Goal: Information Seeking & Learning: Compare options

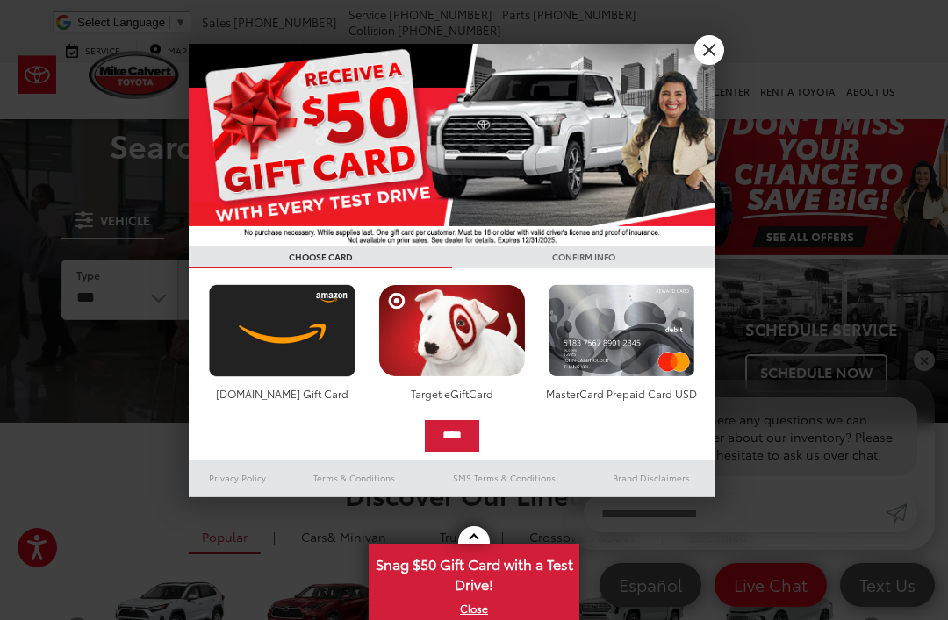
click at [711, 51] on link "X" at bounding box center [709, 50] width 30 height 30
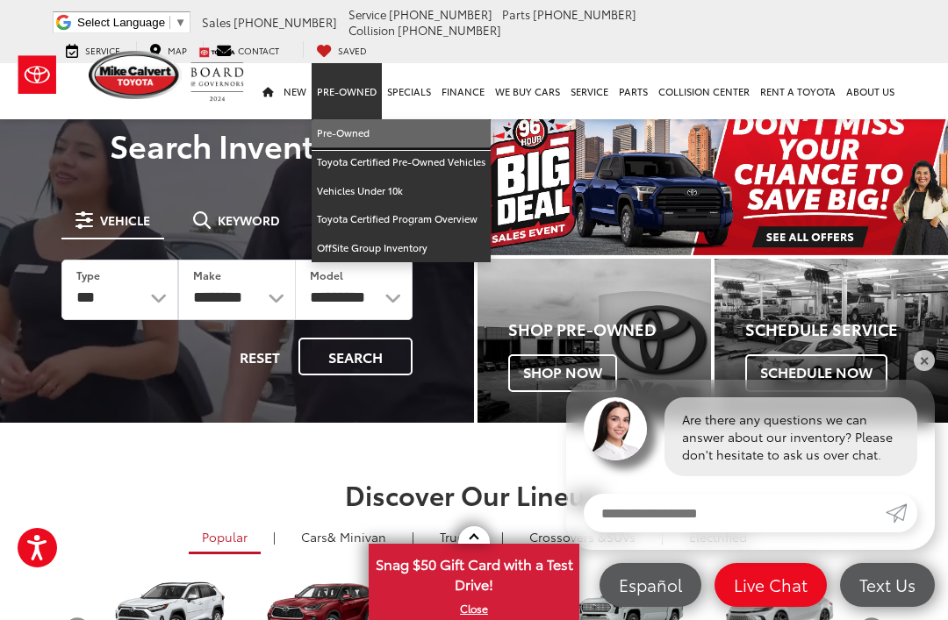
click at [352, 133] on link "Pre-Owned" at bounding box center [401, 133] width 179 height 29
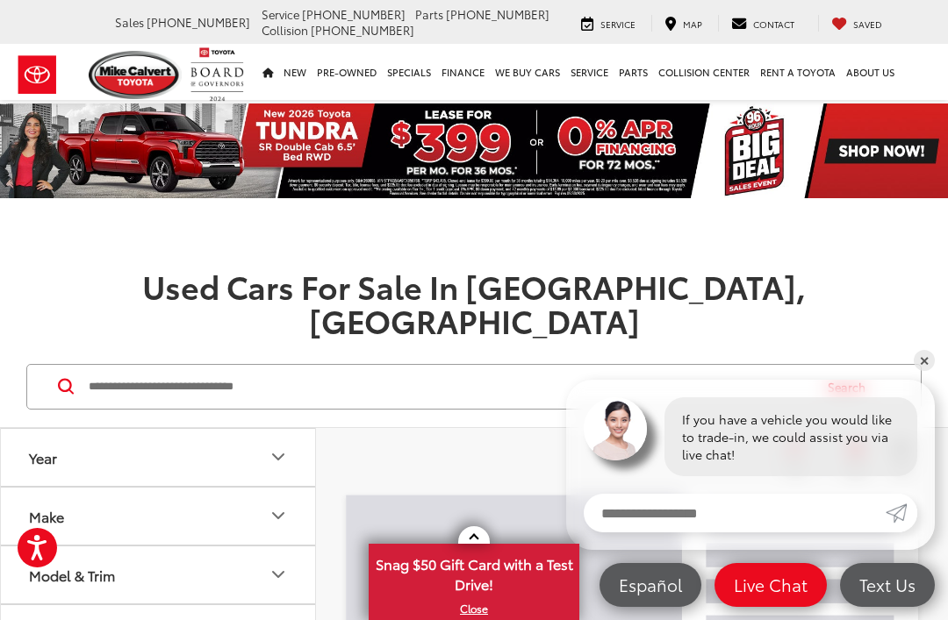
scroll to position [210, 0]
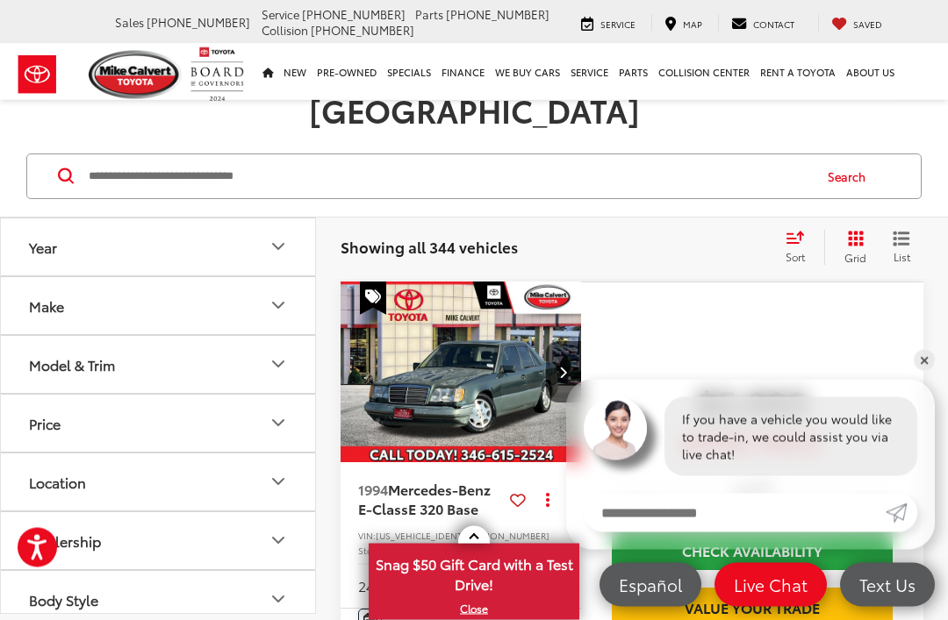
click at [47, 298] on div "Make" at bounding box center [46, 306] width 35 height 17
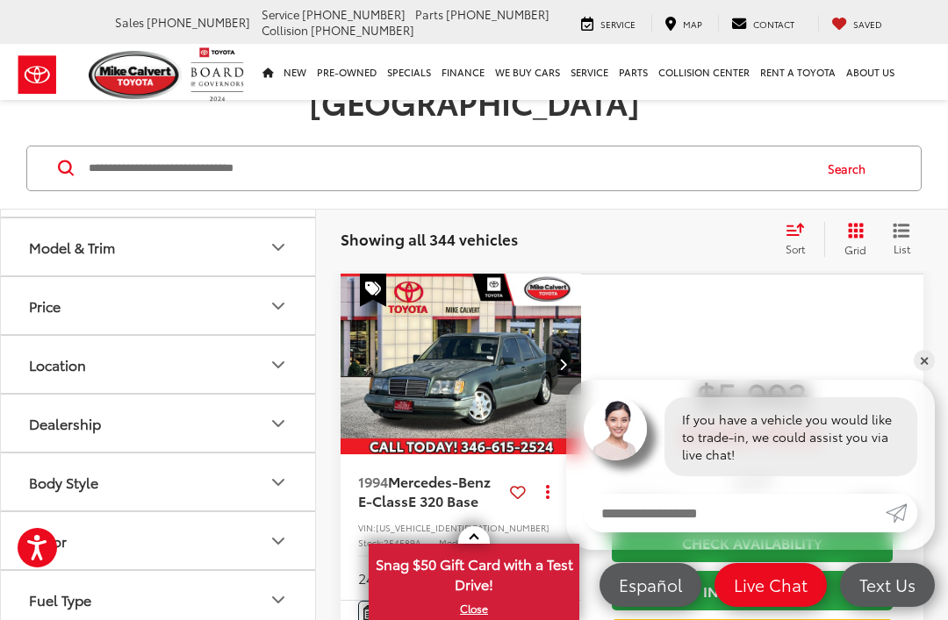
scroll to position [584, 0]
click at [158, 157] on img at bounding box center [158, 157] width 0 height 0
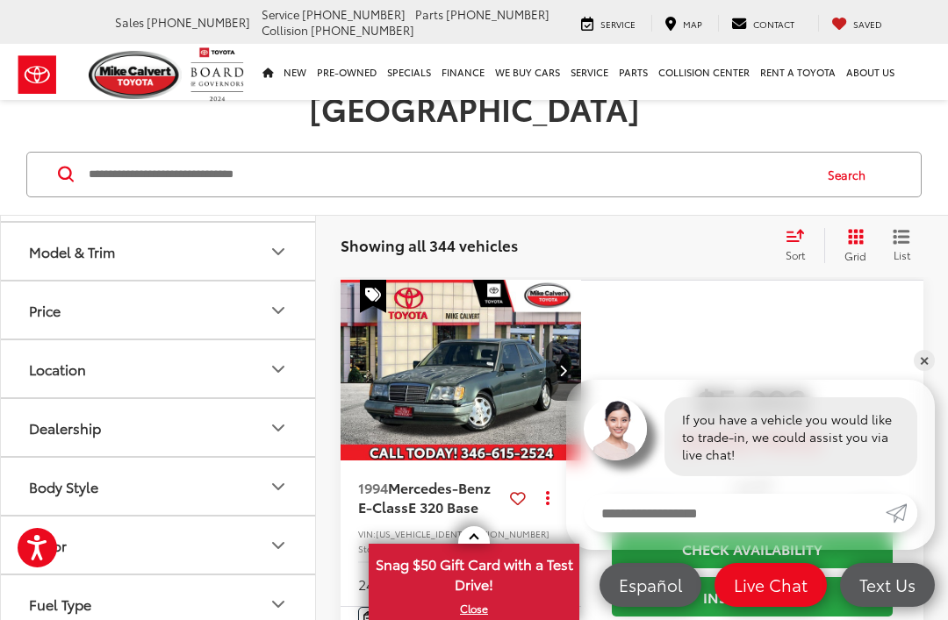
scroll to position [212, 0]
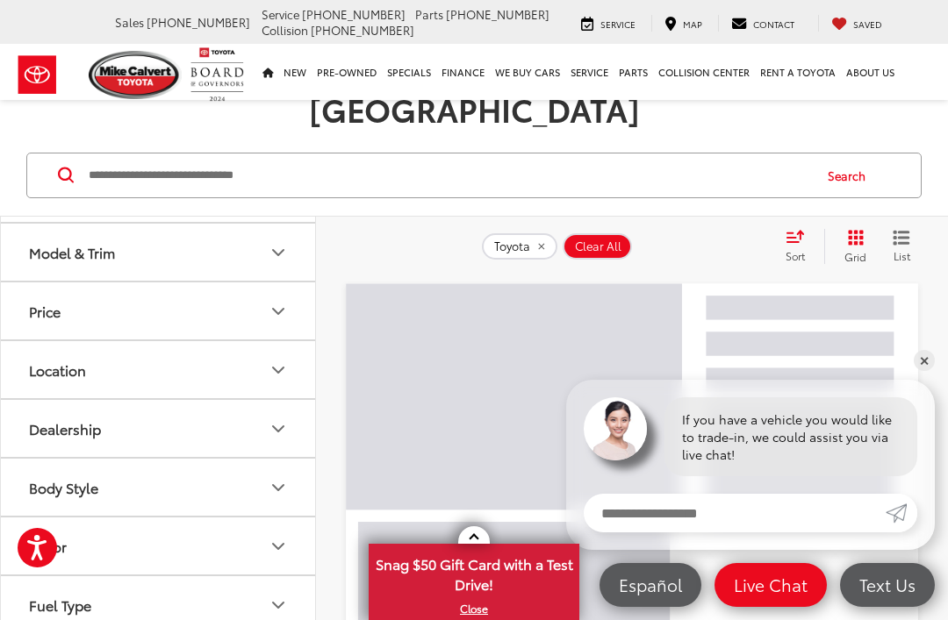
click at [281, 263] on icon "Model & Trim" at bounding box center [278, 252] width 21 height 21
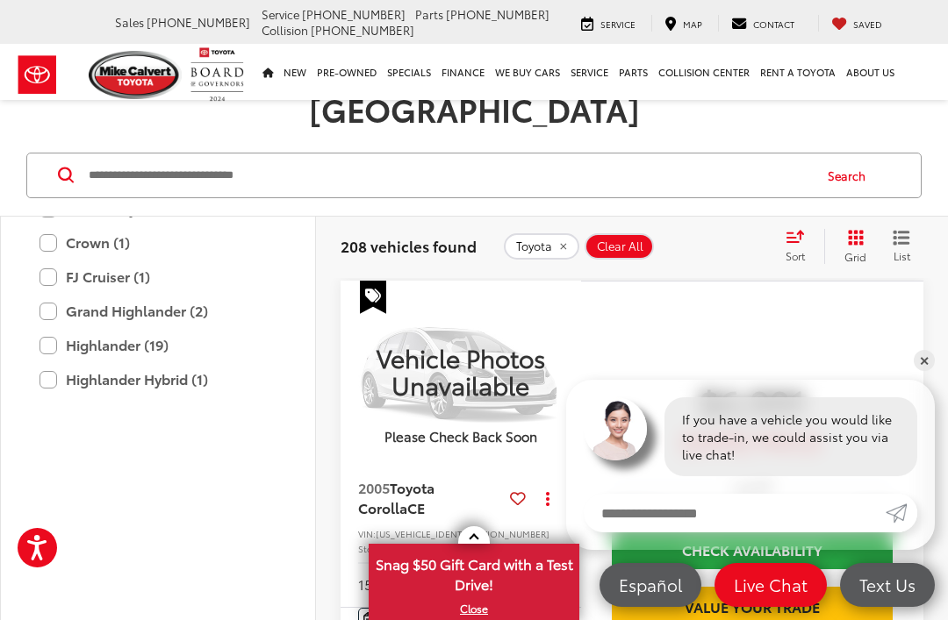
scroll to position [928, 0]
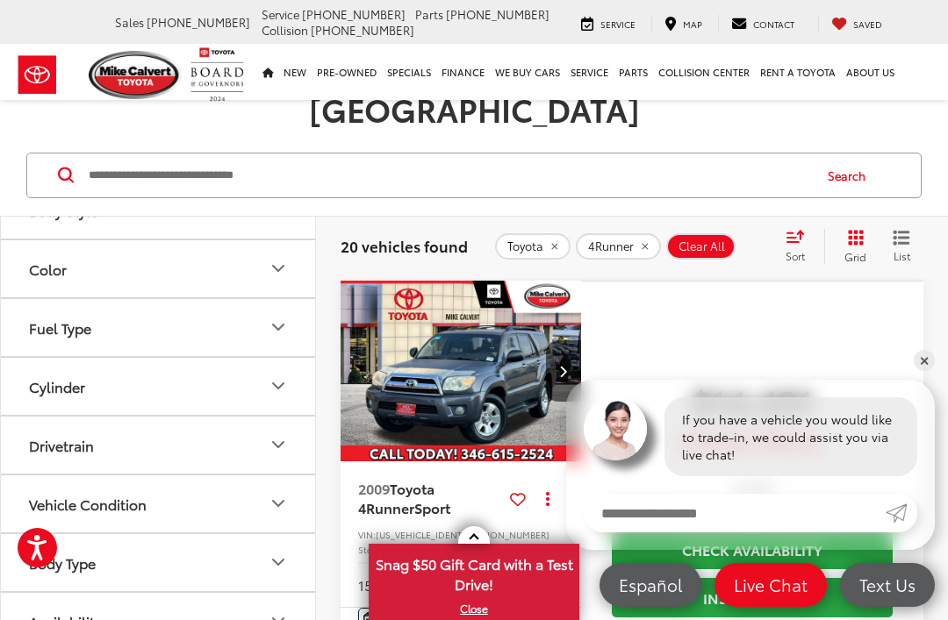
scroll to position [1105, 0]
click at [286, 455] on icon "Drivetrain" at bounding box center [278, 444] width 21 height 21
click at [34, 313] on label "4WD (15)" at bounding box center [61, 298] width 79 height 29
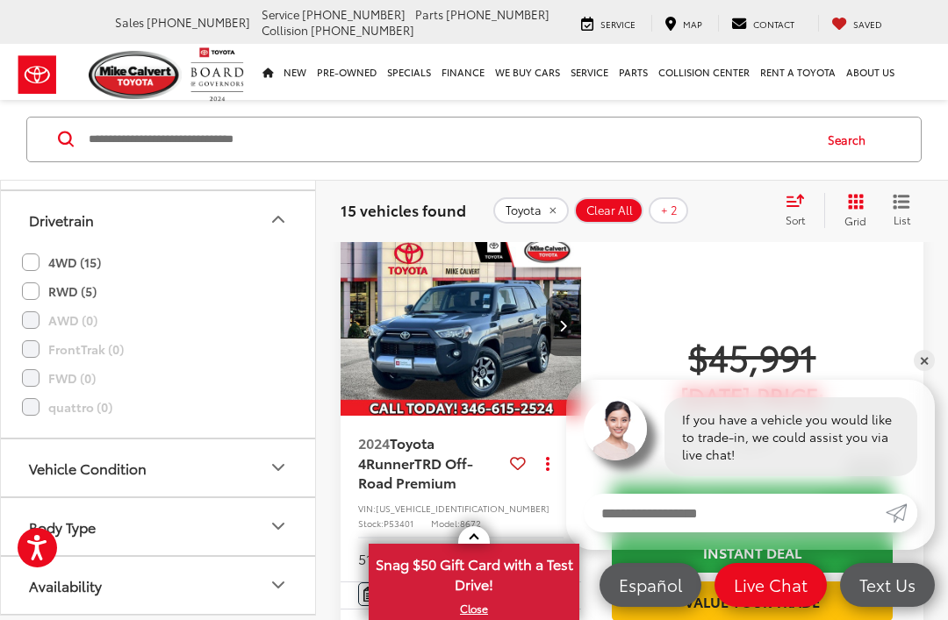
scroll to position [5172, 0]
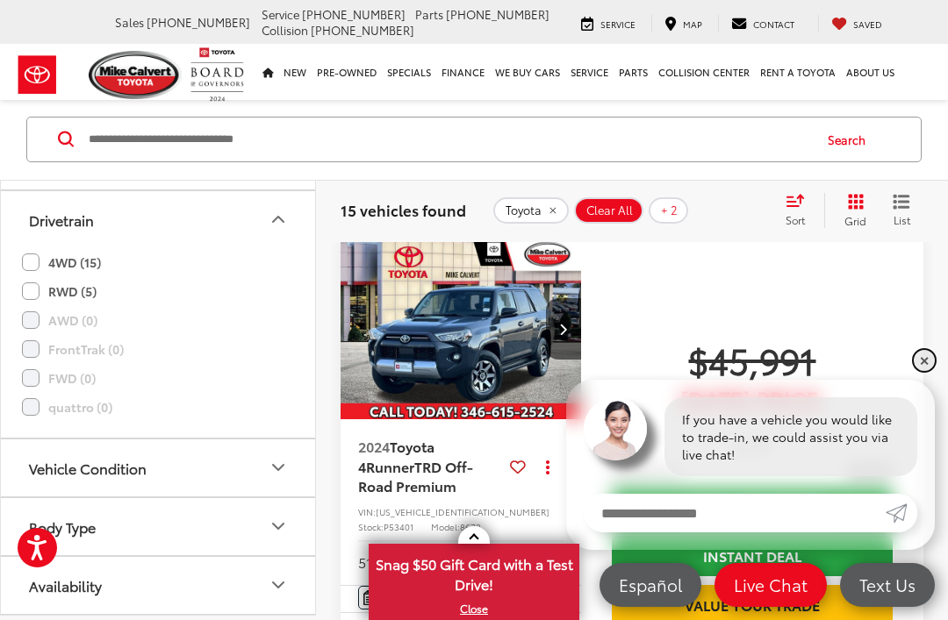
click at [930, 371] on link "✕" at bounding box center [924, 360] width 21 height 21
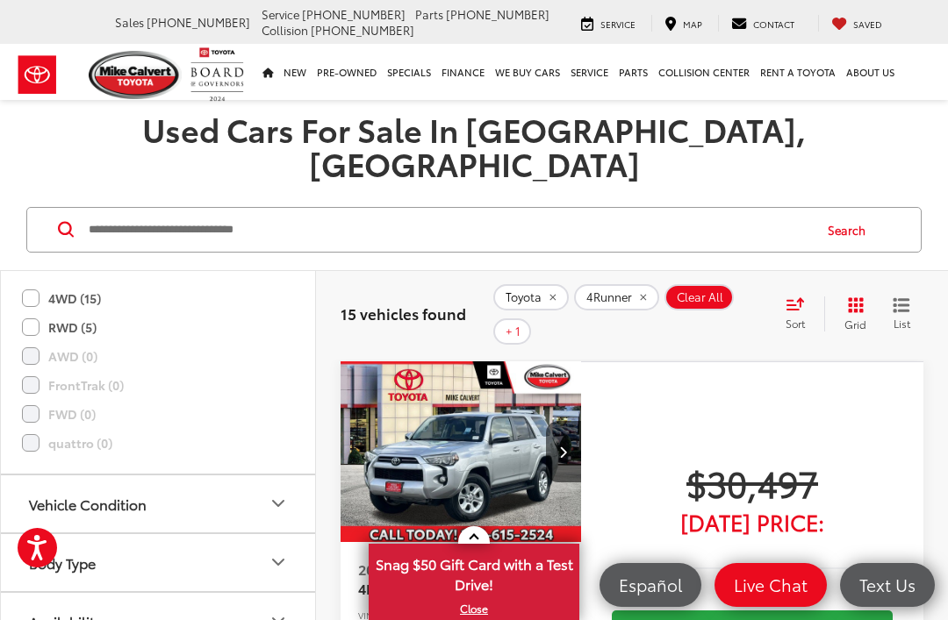
scroll to position [1174, 0]
